Goal: Check status: Check status

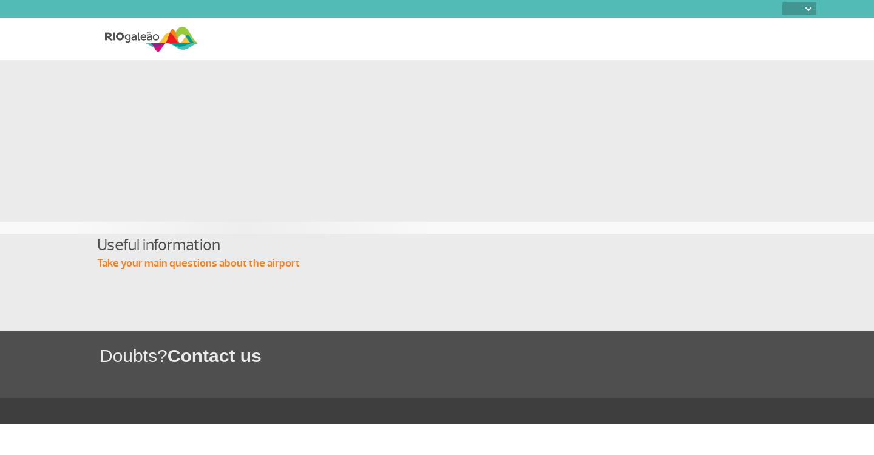
select select
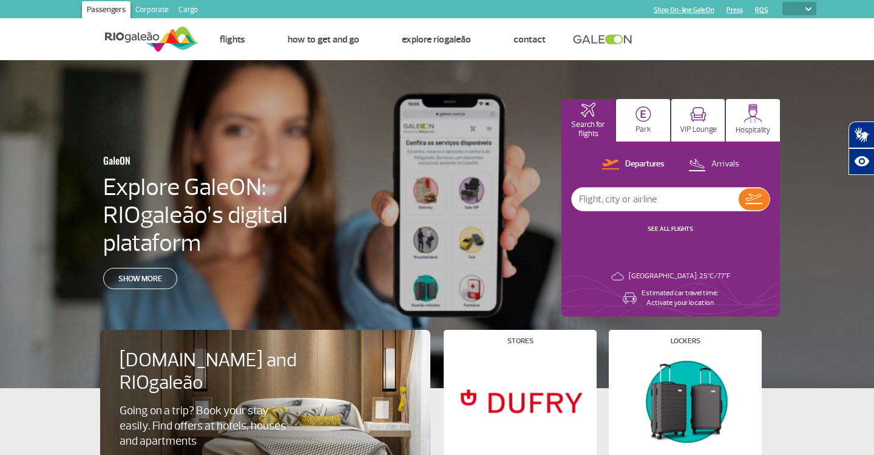
click at [620, 198] on input "text" at bounding box center [655, 199] width 167 height 23
drag, startPoint x: 648, startPoint y: 198, endPoint x: 559, endPoint y: 197, distance: 88.6
click at [559, 197] on div "GaleON Explore GaleON: RIOgaleão’s digital plataform Show more Search for fligh…" at bounding box center [437, 224] width 874 height 328
type input "[GEOGRAPHIC_DATA]"
click at [758, 202] on img at bounding box center [753, 199] width 17 height 10
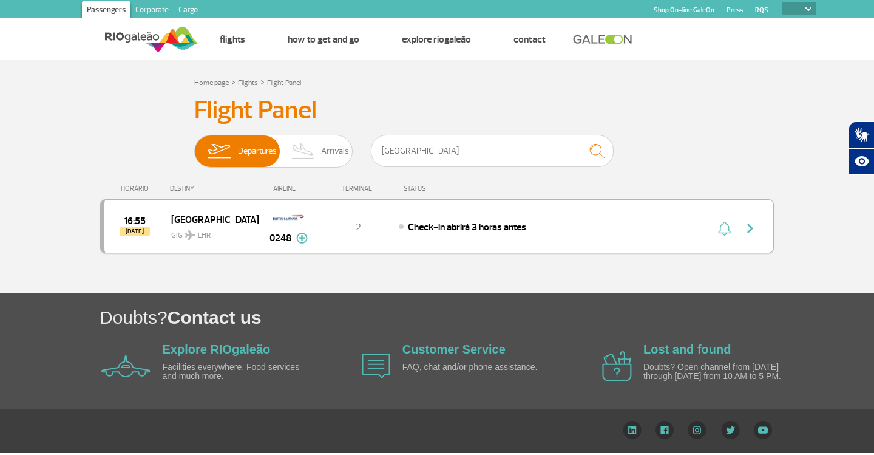
click at [301, 243] on img at bounding box center [302, 237] width 12 height 11
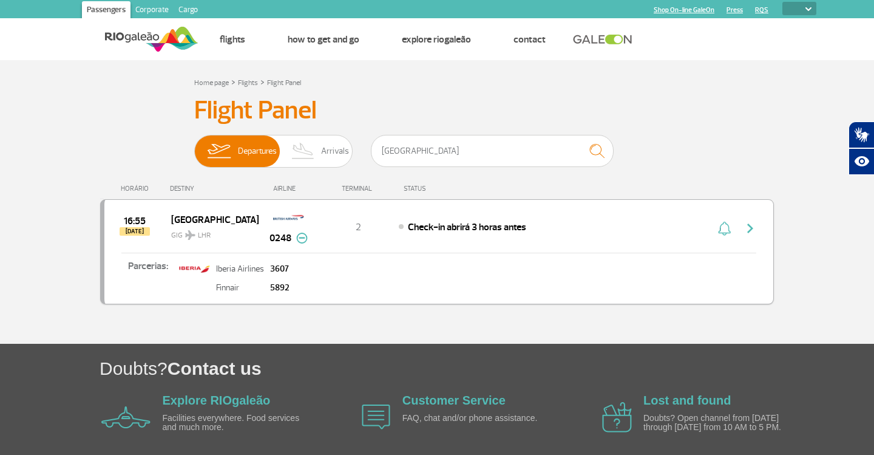
click at [271, 240] on span "0248" at bounding box center [281, 238] width 22 height 15
click at [300, 240] on img at bounding box center [302, 237] width 12 height 11
